Goal: Transaction & Acquisition: Purchase product/service

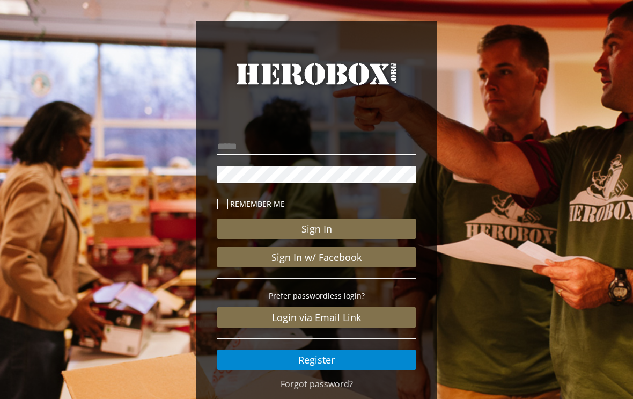
click at [281, 140] on input "email" at bounding box center [316, 146] width 199 height 17
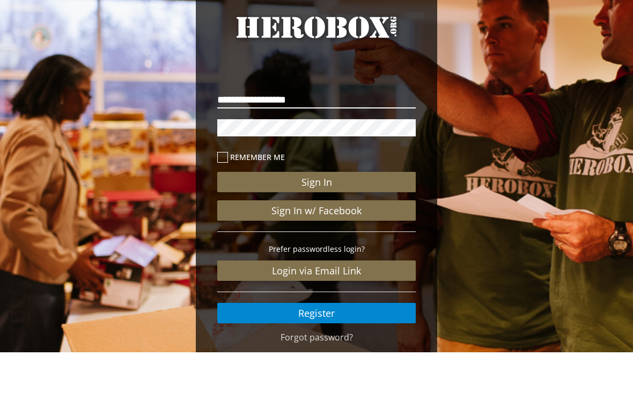
type input "**********"
click at [347, 218] on button "Sign In" at bounding box center [316, 228] width 199 height 20
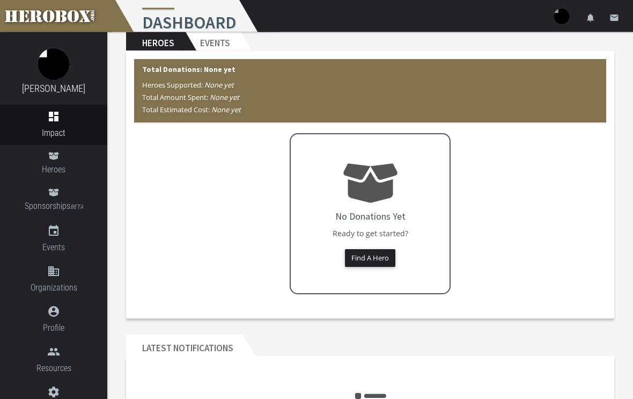
scroll to position [27, 0]
click at [374, 251] on button "Find A Hero" at bounding box center [370, 258] width 50 height 18
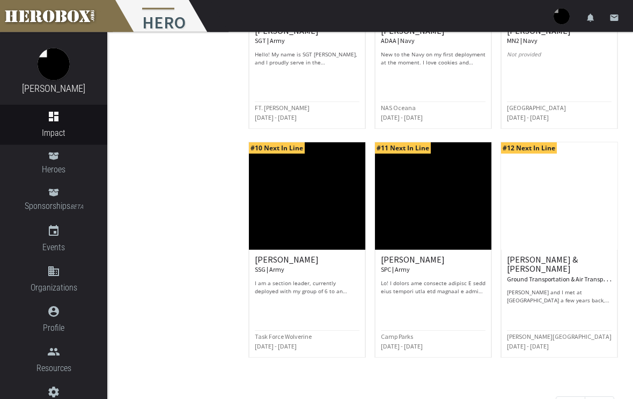
scroll to position [726, 0]
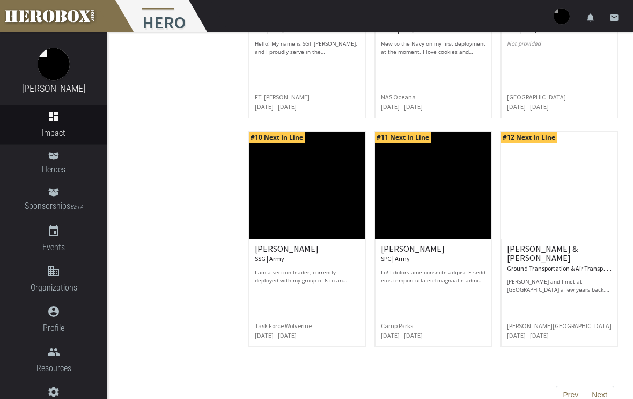
click at [603, 398] on button "Next" at bounding box center [600, 395] width 30 height 19
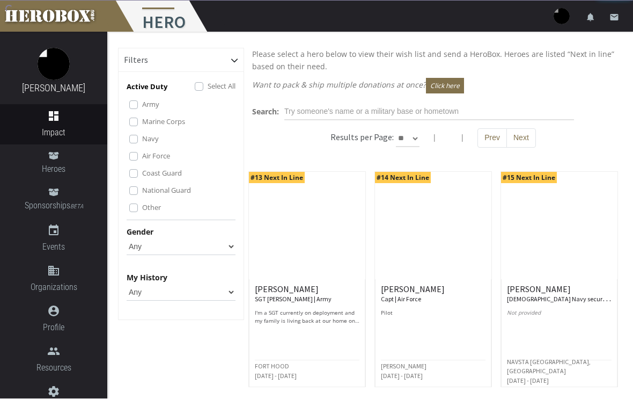
scroll to position [1, 0]
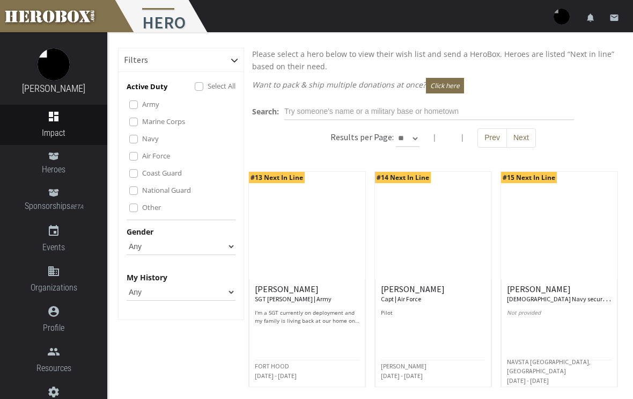
click at [138, 202] on div "Other" at bounding box center [182, 207] width 106 height 13
click at [142, 194] on label "National Guard" at bounding box center [166, 190] width 49 height 12
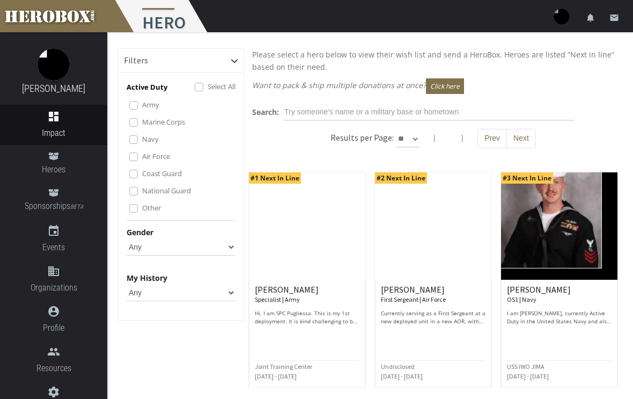
click at [142, 211] on label "Other" at bounding box center [151, 208] width 19 height 12
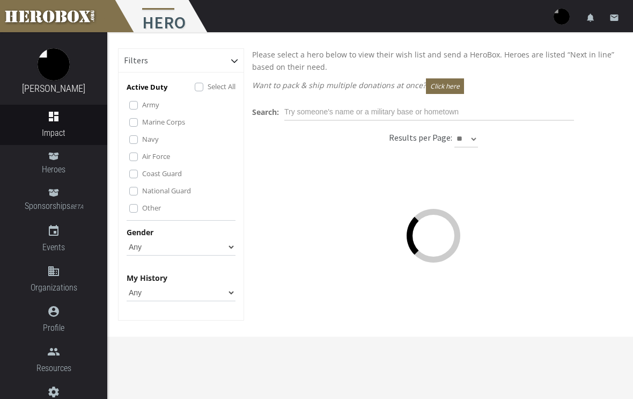
click at [142, 178] on label "Coast Guard" at bounding box center [162, 173] width 40 height 12
click at [142, 136] on label "Navy" at bounding box center [150, 139] width 17 height 12
click at [142, 107] on label "Army" at bounding box center [150, 105] width 17 height 12
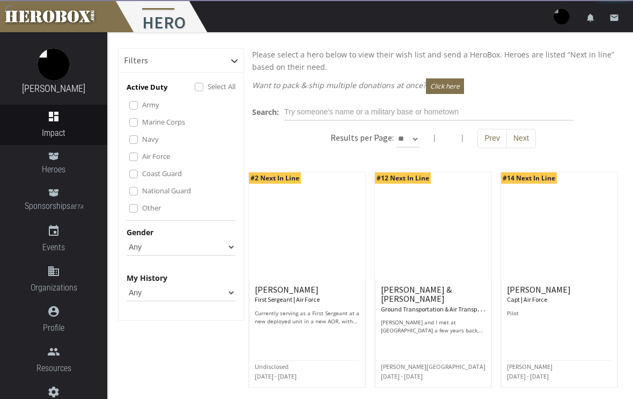
click at [142, 126] on label "Marine Corps" at bounding box center [163, 122] width 43 height 12
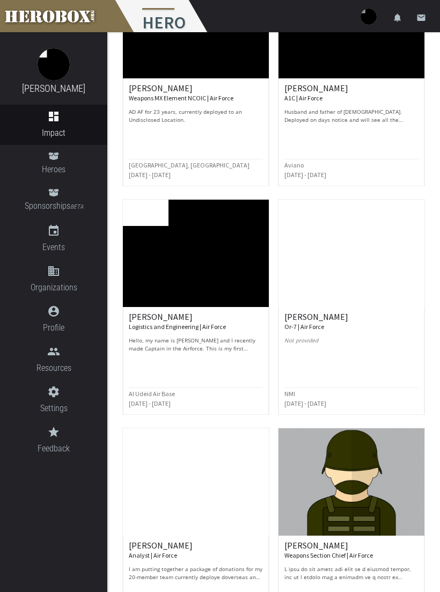
scroll to position [1174, 0]
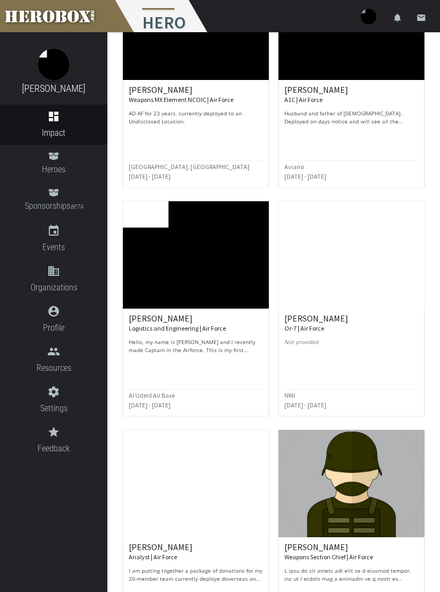
click at [221, 342] on p "Hello, my name is [PERSON_NAME] and I recently made Captain in the Airforce. Th…" at bounding box center [196, 346] width 134 height 16
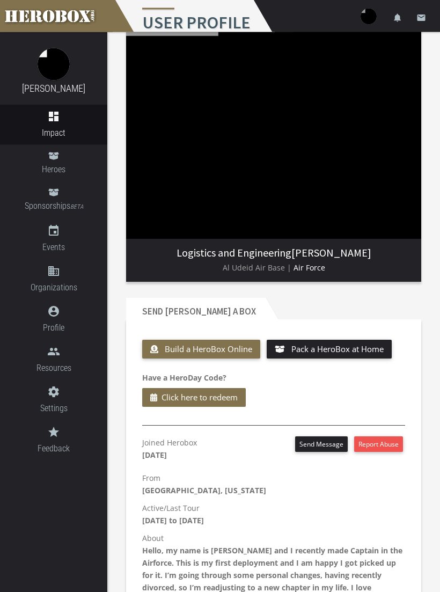
scroll to position [113, 0]
click at [214, 396] on span "Click here to redeem" at bounding box center [200, 397] width 76 height 13
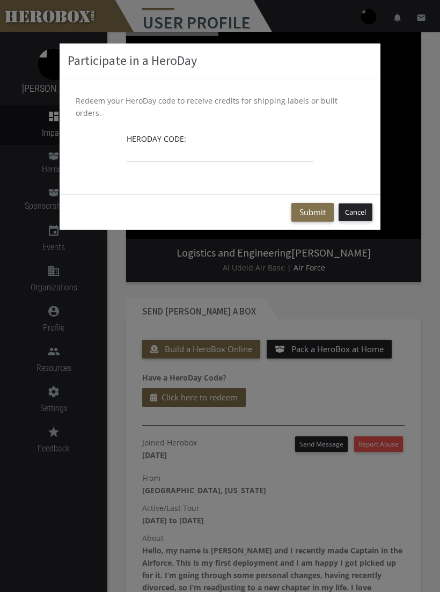
click at [363, 203] on button "Cancel" at bounding box center [356, 212] width 34 height 18
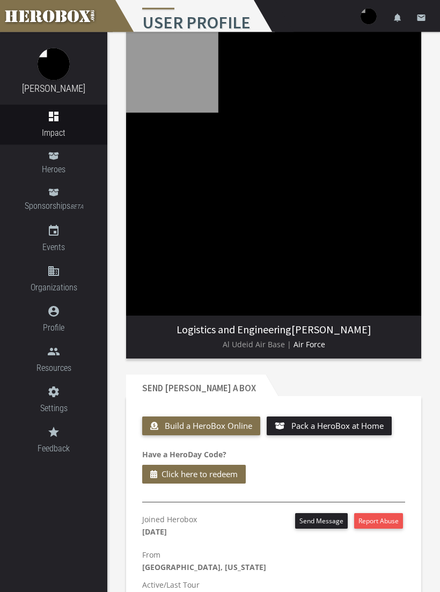
scroll to position [0, 0]
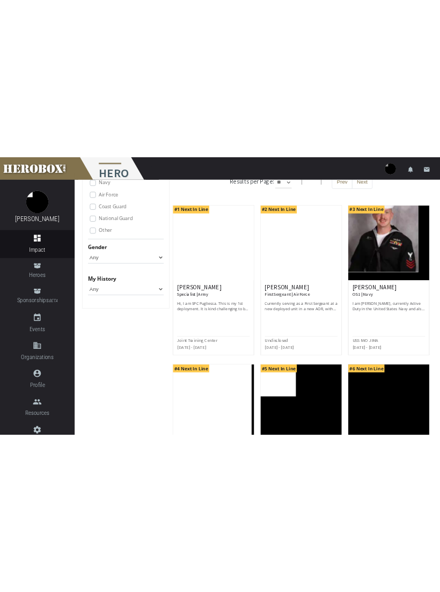
scroll to position [6, 0]
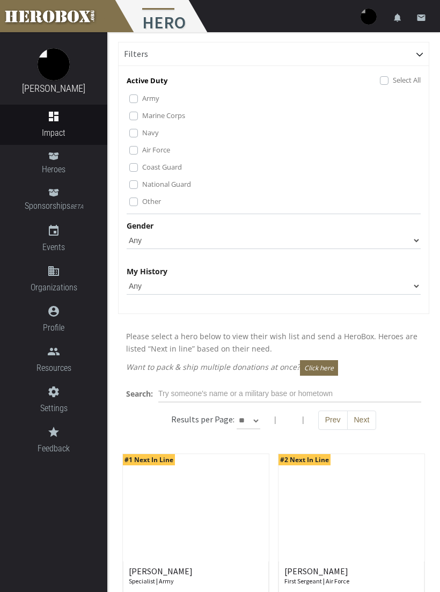
click at [144, 204] on label "Other" at bounding box center [151, 201] width 19 height 12
click at [142, 184] on label "National Guard" at bounding box center [166, 184] width 49 height 12
click at [136, 178] on div "National Guard" at bounding box center [274, 184] width 291 height 13
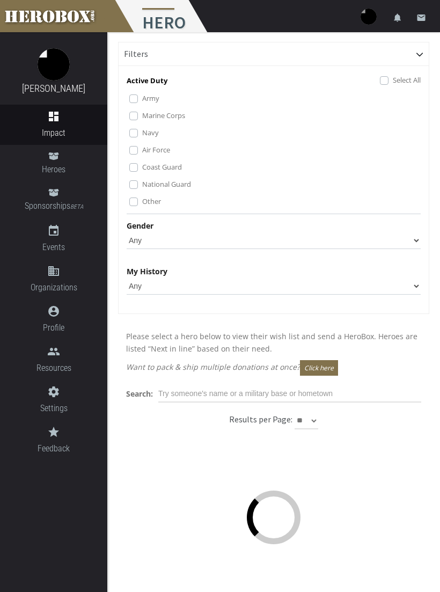
scroll to position [6, 0]
click at [142, 167] on label "Coast Guard" at bounding box center [162, 168] width 40 height 12
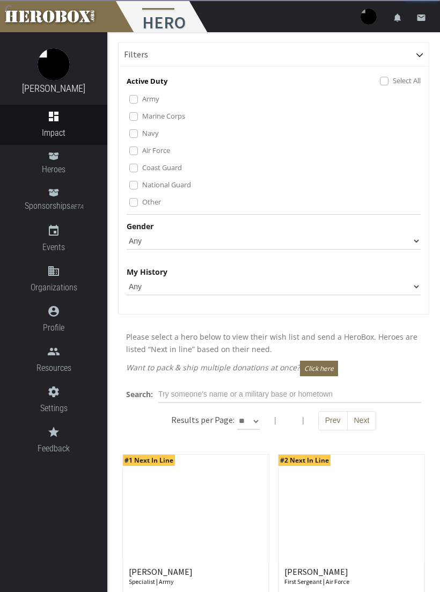
click at [142, 135] on label "Navy" at bounding box center [150, 133] width 17 height 12
click at [142, 119] on label "Marine Corps" at bounding box center [163, 116] width 43 height 12
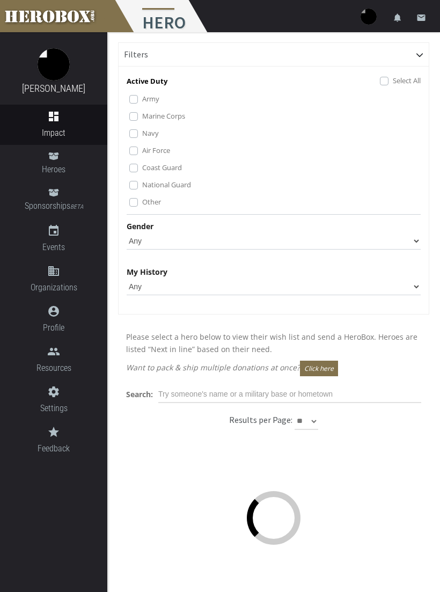
click at [142, 96] on label "Army" at bounding box center [150, 99] width 17 height 12
